Goal: Task Accomplishment & Management: Manage account settings

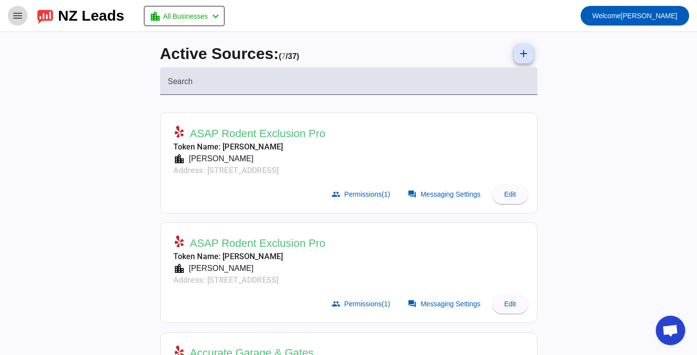
click at [21, 15] on mat-icon "menu" at bounding box center [18, 16] width 12 height 12
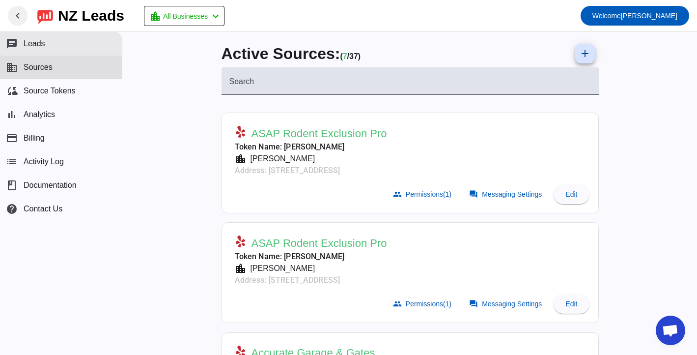
click at [44, 44] on span "Leads" at bounding box center [35, 43] width 22 height 9
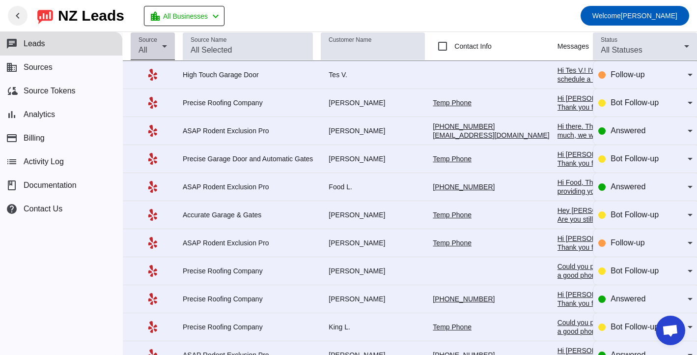
click at [155, 56] on div "Source All" at bounding box center [152, 46] width 28 height 28
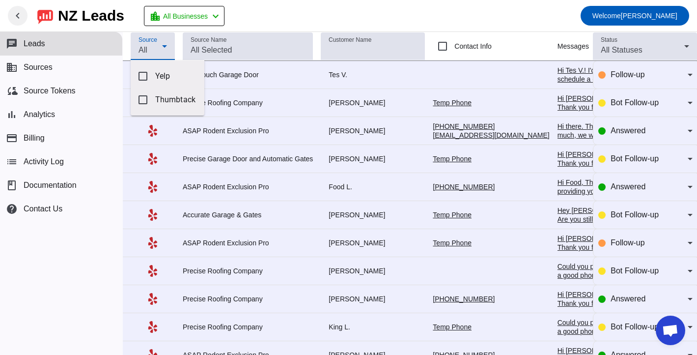
click at [231, 53] on div at bounding box center [348, 177] width 697 height 355
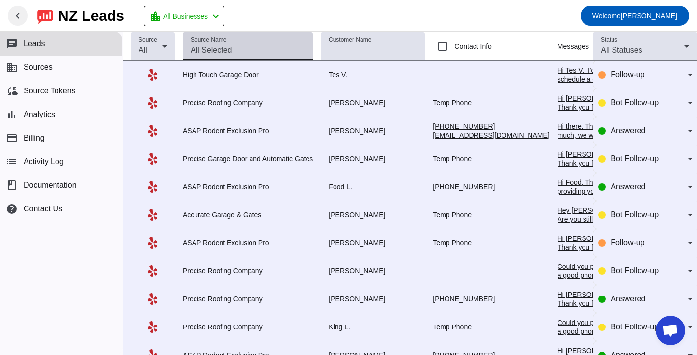
click at [214, 49] on input "Source Name" at bounding box center [248, 50] width 114 height 12
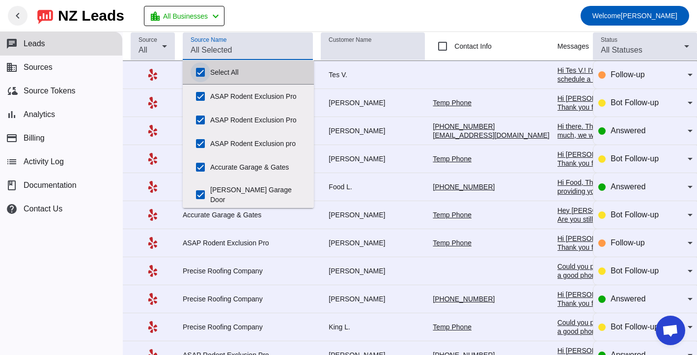
click at [195, 74] on input "Select All" at bounding box center [201, 72] width 20 height 20
checkbox input "false"
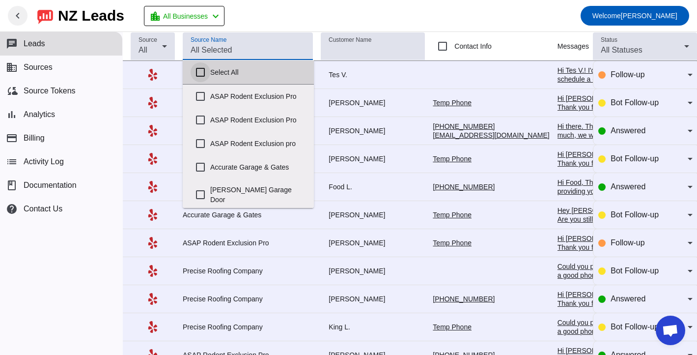
checkbox input "false"
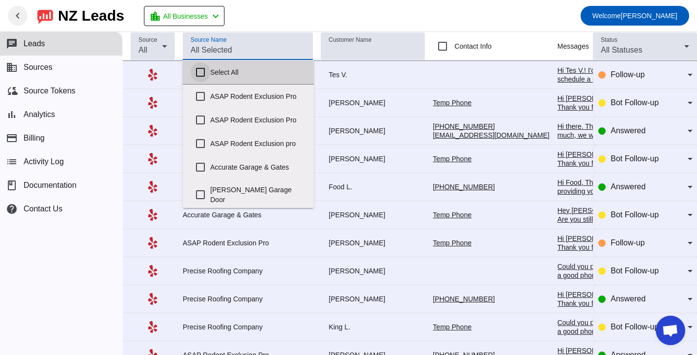
checkbox input "false"
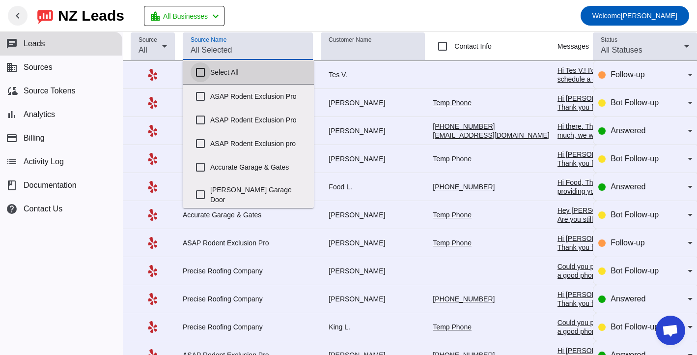
checkbox input "false"
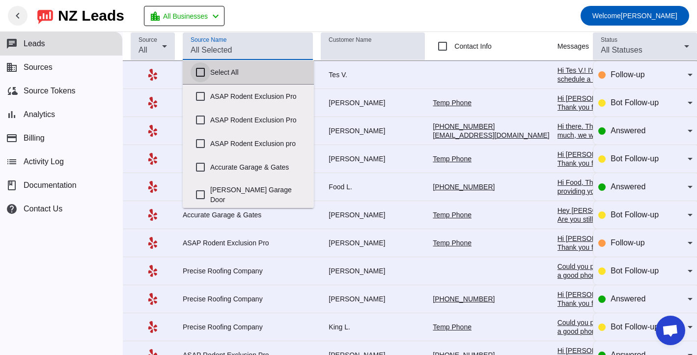
checkbox input "false"
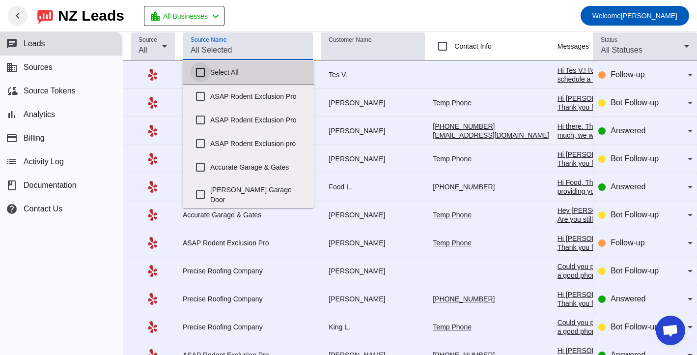
checkbox input "false"
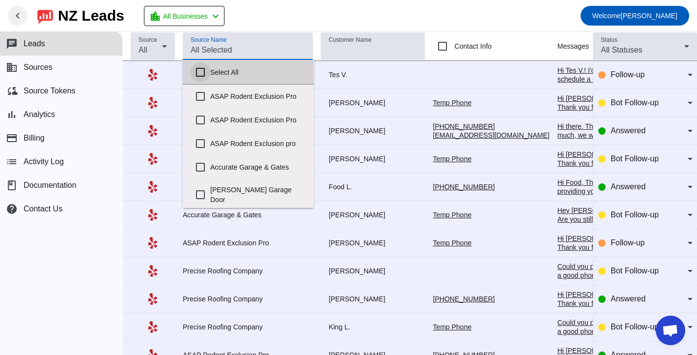
checkbox input "false"
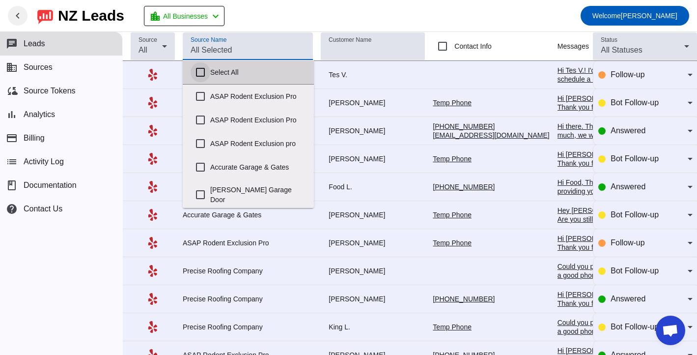
checkbox input "false"
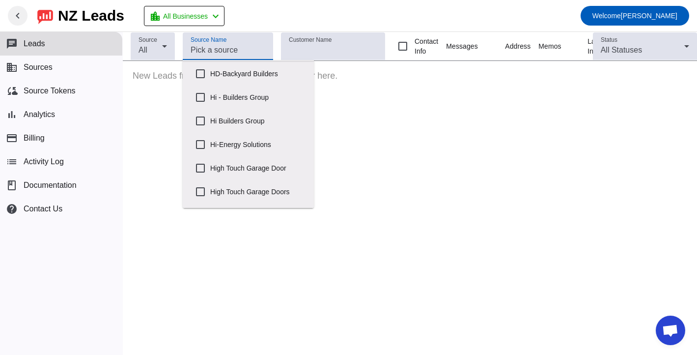
scroll to position [588, 0]
click at [264, 181] on label "High Touch Garage Doors" at bounding box center [258, 192] width 96 height 22
click at [210, 182] on input "High Touch Garage Doors" at bounding box center [201, 192] width 20 height 20
checkbox input "true"
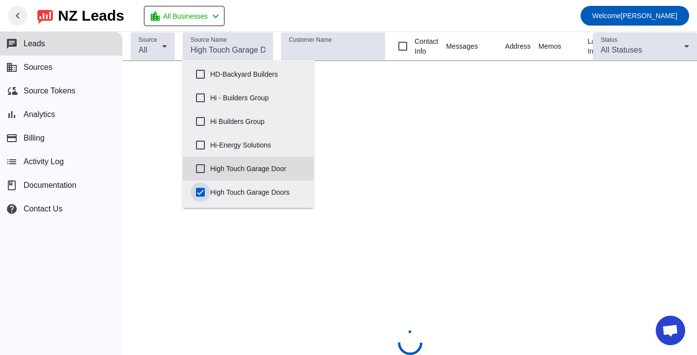
click at [264, 158] on label "High Touch Garage Door" at bounding box center [258, 169] width 96 height 22
click at [210, 159] on input "High Touch Garage Door" at bounding box center [201, 169] width 20 height 20
checkbox input "true"
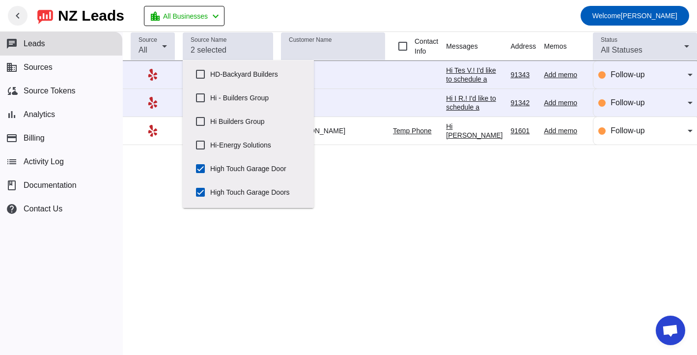
click at [423, 193] on div "Source All Source Name Customer Name Contact Info Messages Address Memos Last I…" at bounding box center [410, 193] width 574 height 323
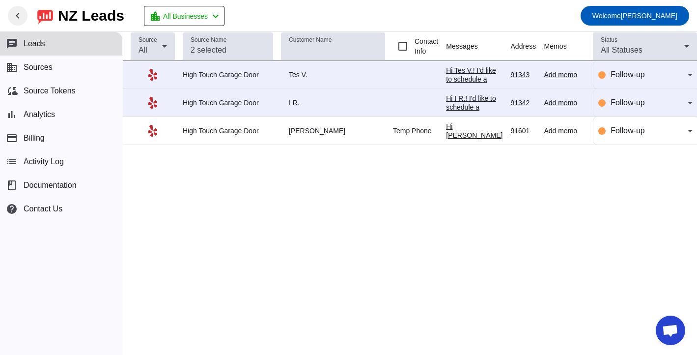
scroll to position [0, 0]
click at [402, 109] on td at bounding box center [419, 103] width 53 height 28
click at [467, 99] on div "Hi I R.! I'd like to schedule a consultation to chat about your request. Consul…" at bounding box center [474, 178] width 56 height 168
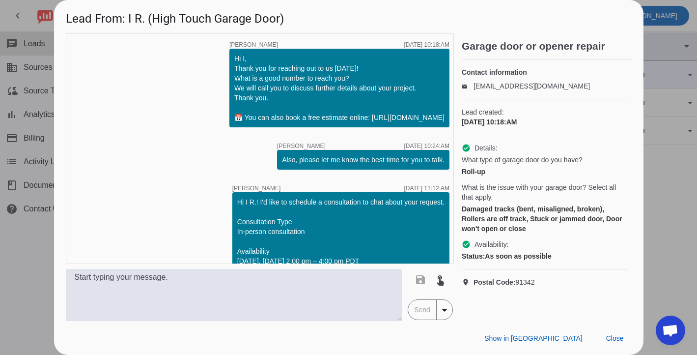
click at [665, 147] on div at bounding box center [348, 177] width 697 height 355
